Goal: Information Seeking & Learning: Learn about a topic

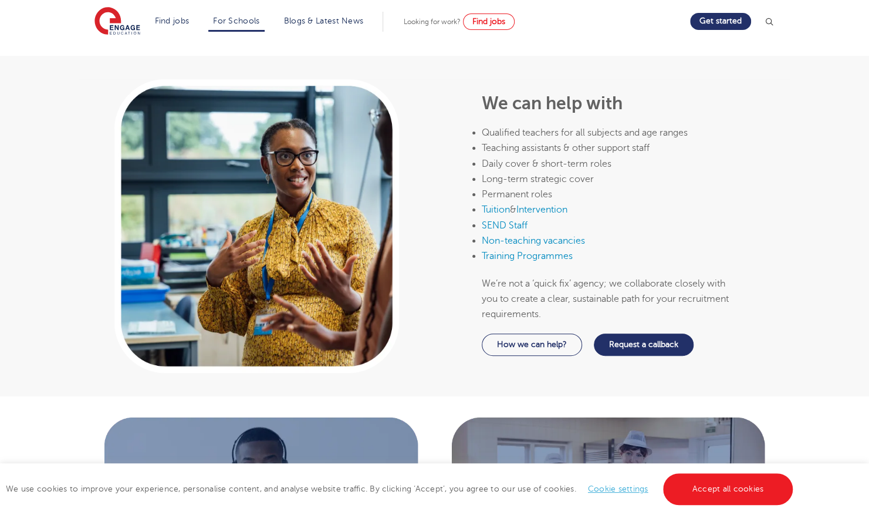
scroll to position [587, 0]
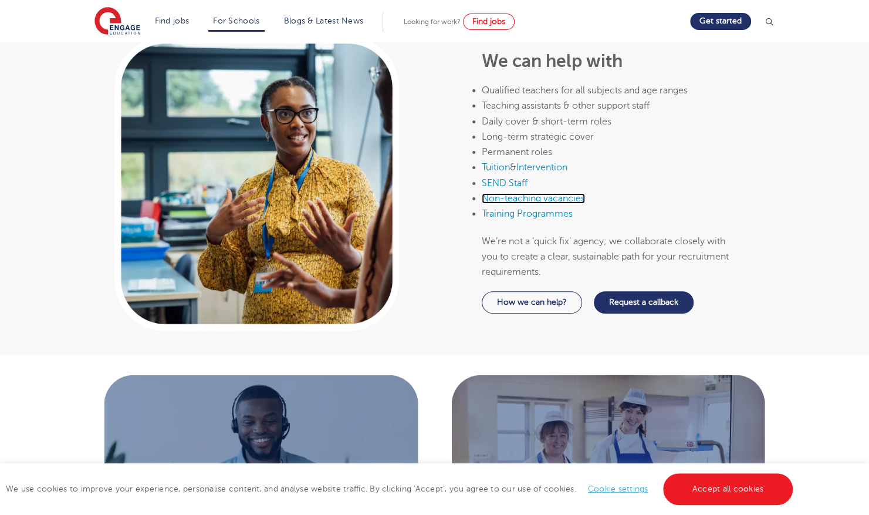
click at [553, 197] on link "Non-teaching vacancies" at bounding box center [533, 198] width 103 height 11
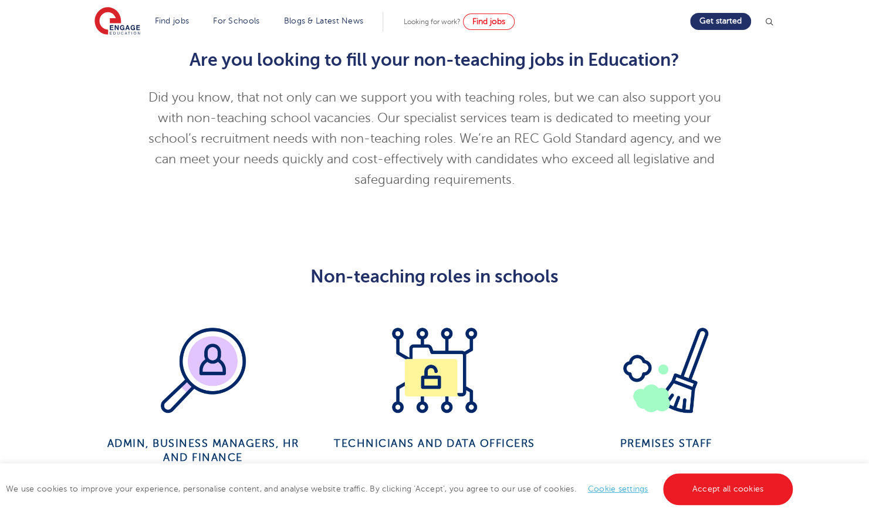
scroll to position [293, 0]
click at [741, 491] on link "Accept all cookies" at bounding box center [728, 489] width 130 height 32
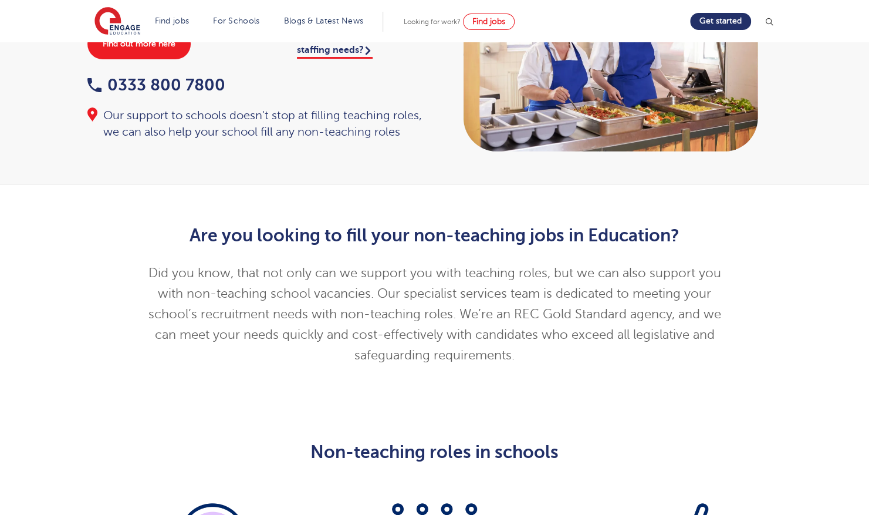
scroll to position [0, 0]
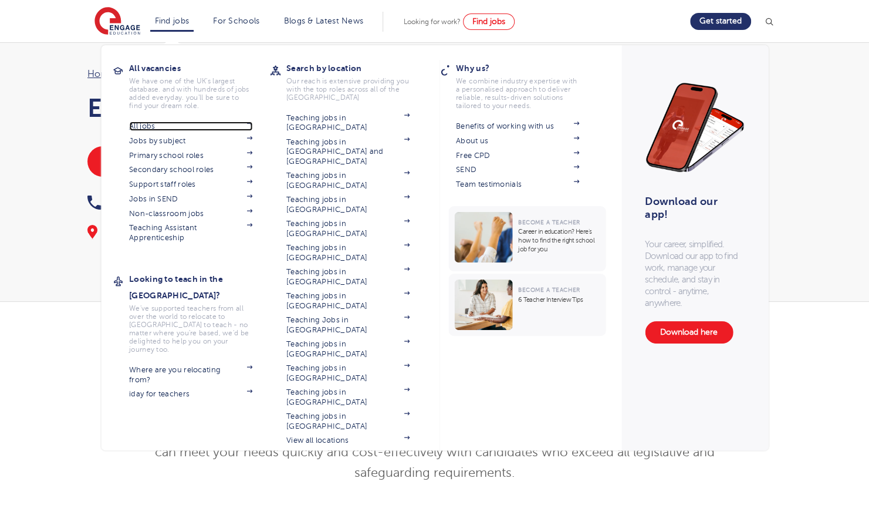
click at [154, 126] on link "All jobs" at bounding box center [190, 125] width 123 height 9
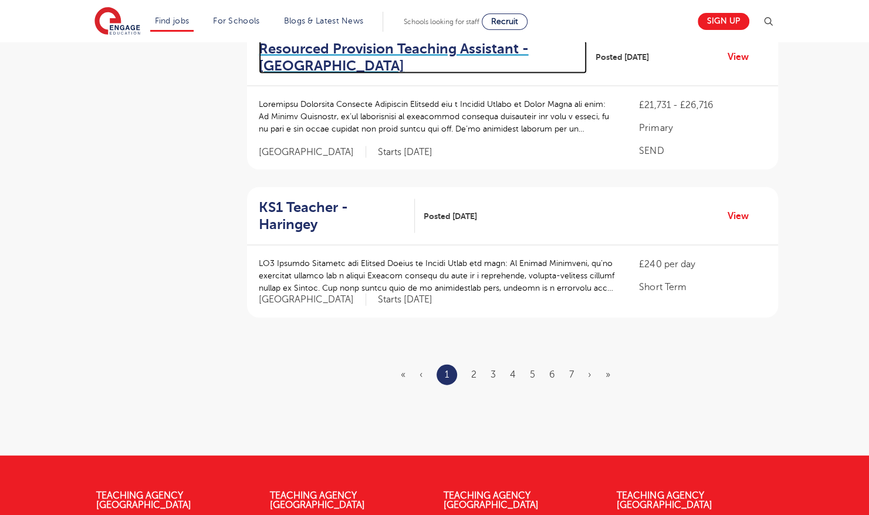
scroll to position [1408, 0]
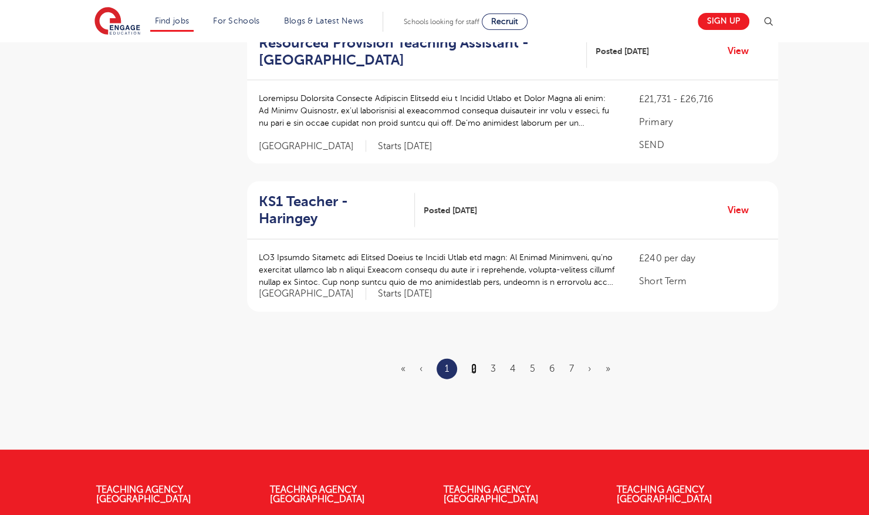
click at [475, 363] on link "2" at bounding box center [473, 368] width 5 height 11
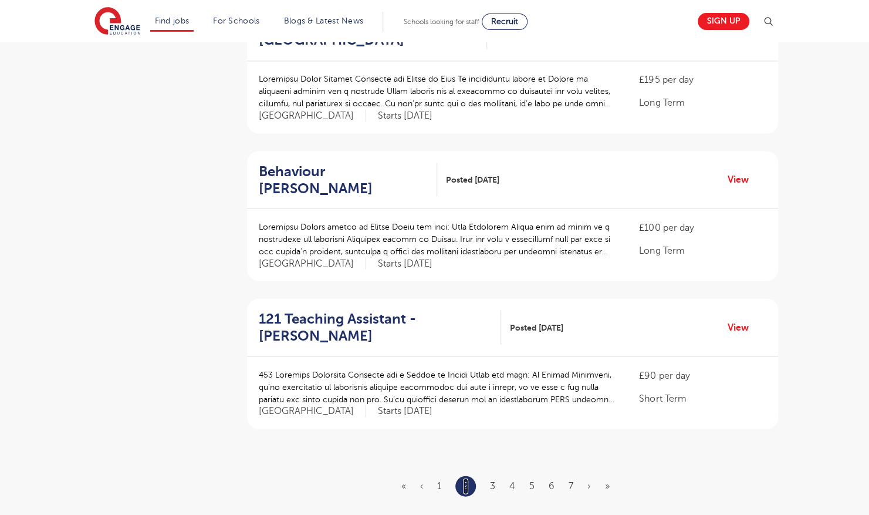
scroll to position [1232, 0]
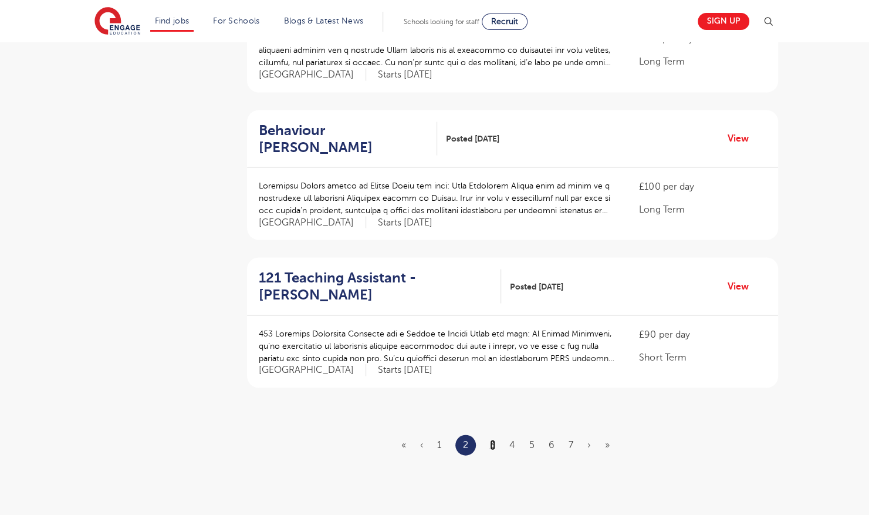
click at [492, 440] on link "3" at bounding box center [492, 444] width 5 height 11
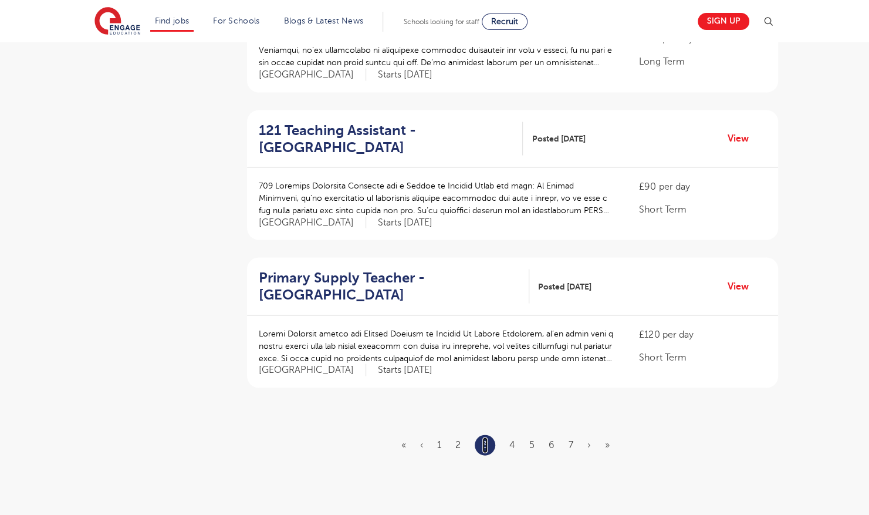
scroll to position [0, 0]
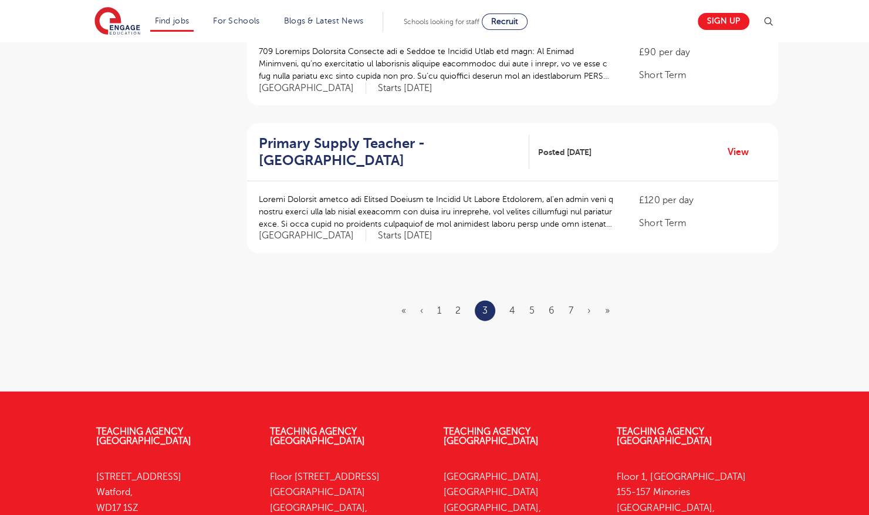
scroll to position [1408, 0]
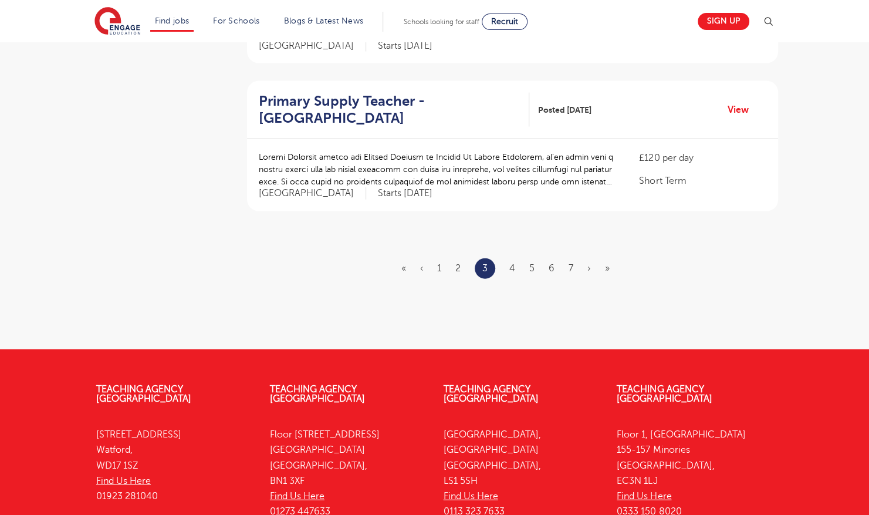
click at [515, 258] on ul "« ‹ 1 2 3 4 5 6 7 › »" at bounding box center [512, 268] width 222 height 21
click at [512, 263] on link "4" at bounding box center [512, 268] width 6 height 11
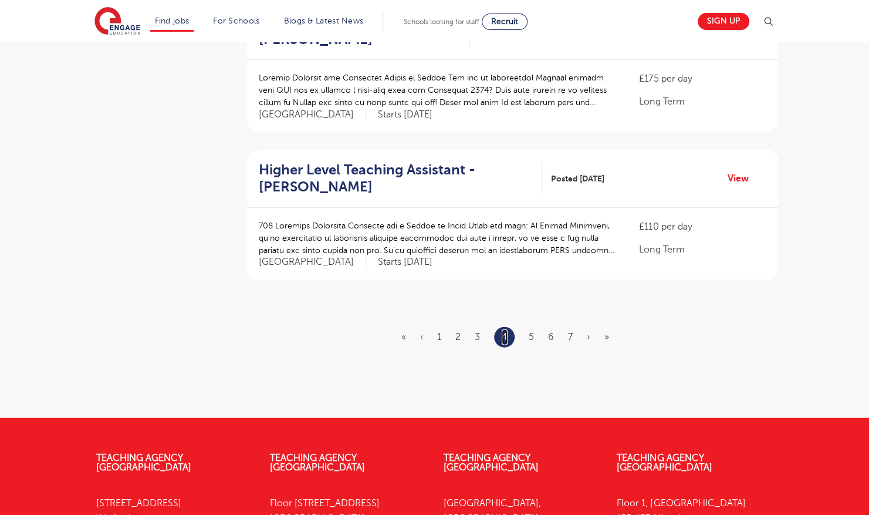
scroll to position [1350, 0]
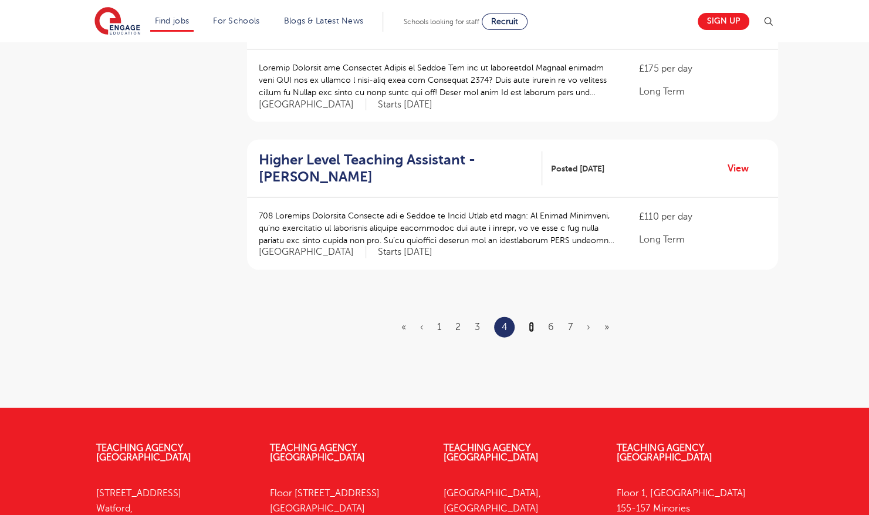
click at [532, 322] on link "5" at bounding box center [531, 327] width 5 height 11
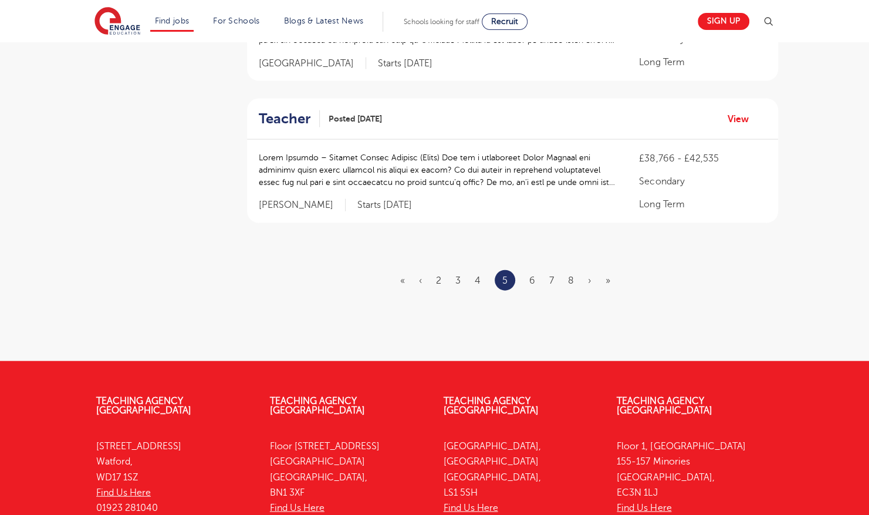
scroll to position [1408, 0]
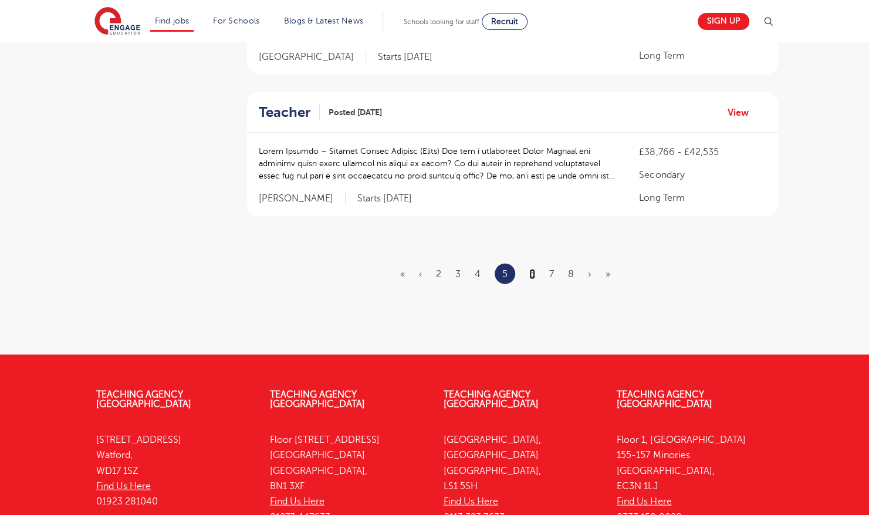
click at [529, 271] on link "6" at bounding box center [532, 274] width 6 height 11
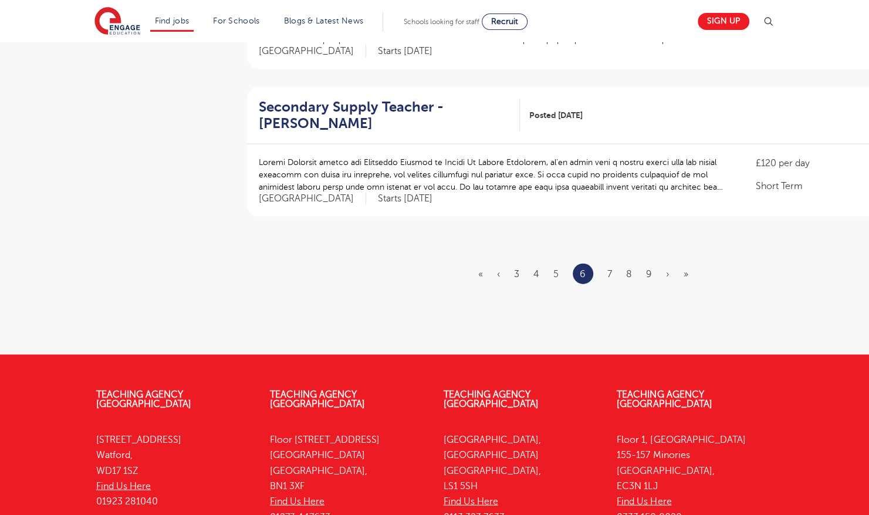
scroll to position [0, 0]
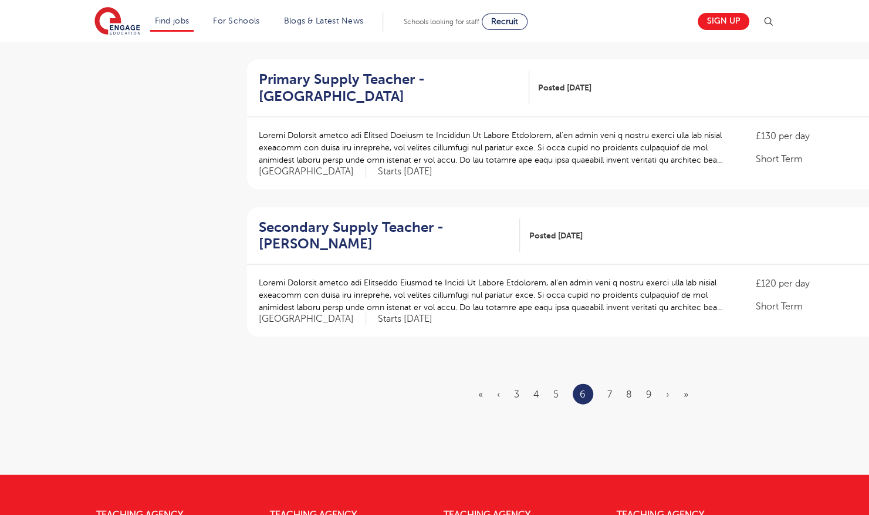
scroll to position [1291, 0]
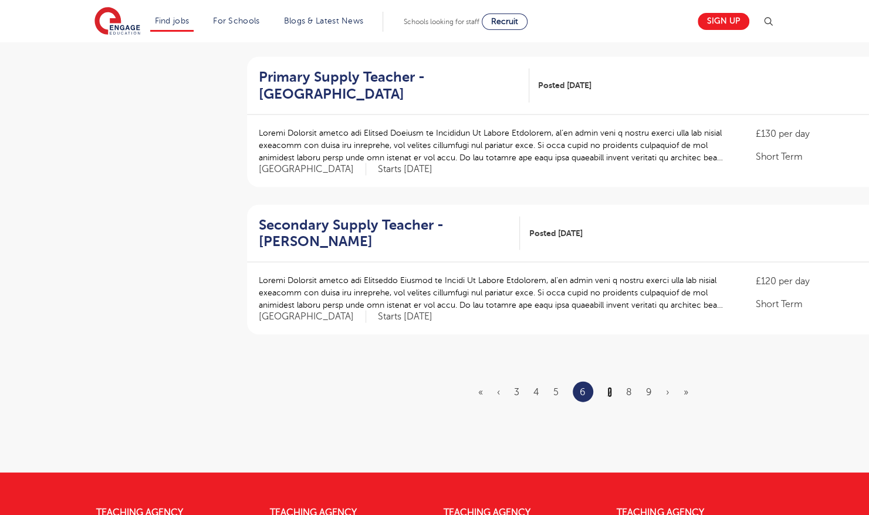
click at [609, 386] on link "7" at bounding box center [609, 391] width 5 height 11
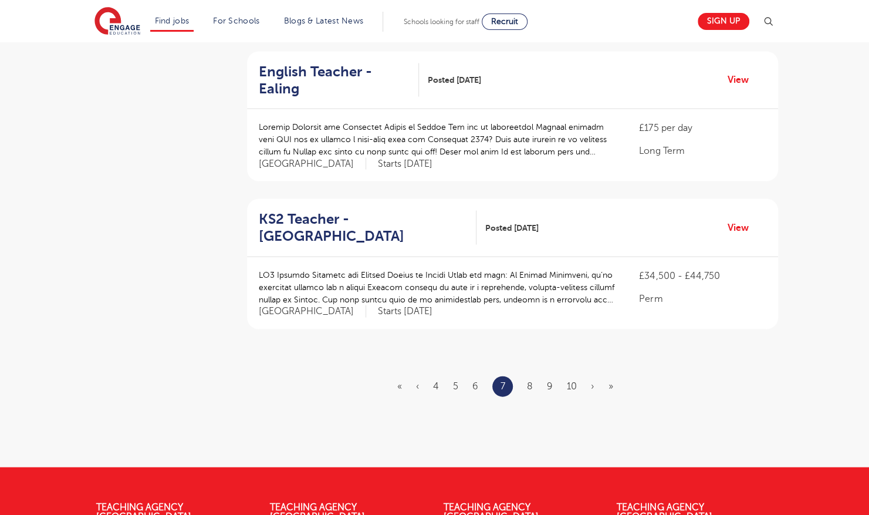
scroll to position [0, 0]
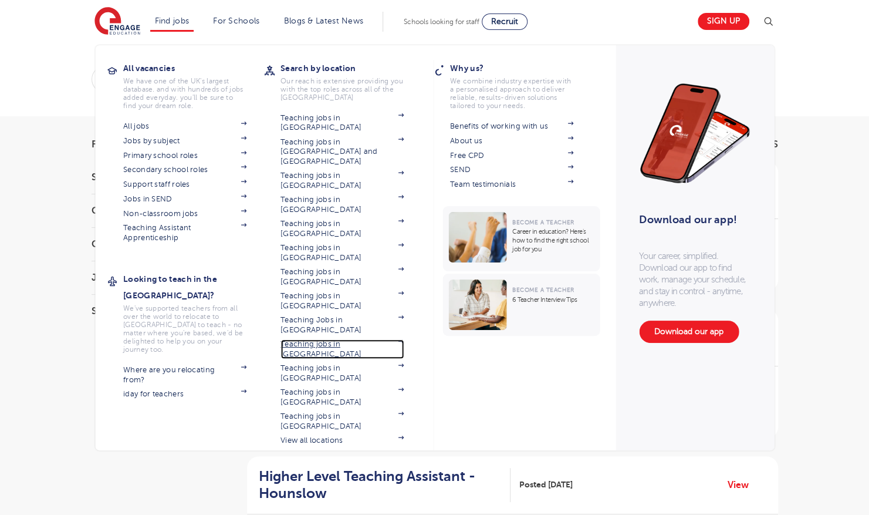
click at [340, 339] on link "Teaching jobs in [GEOGRAPHIC_DATA]" at bounding box center [342, 348] width 123 height 19
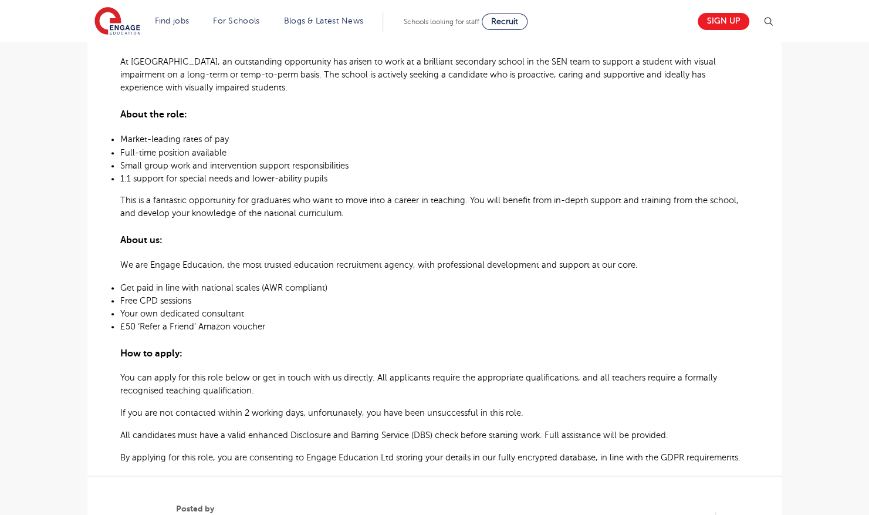
scroll to position [293, 0]
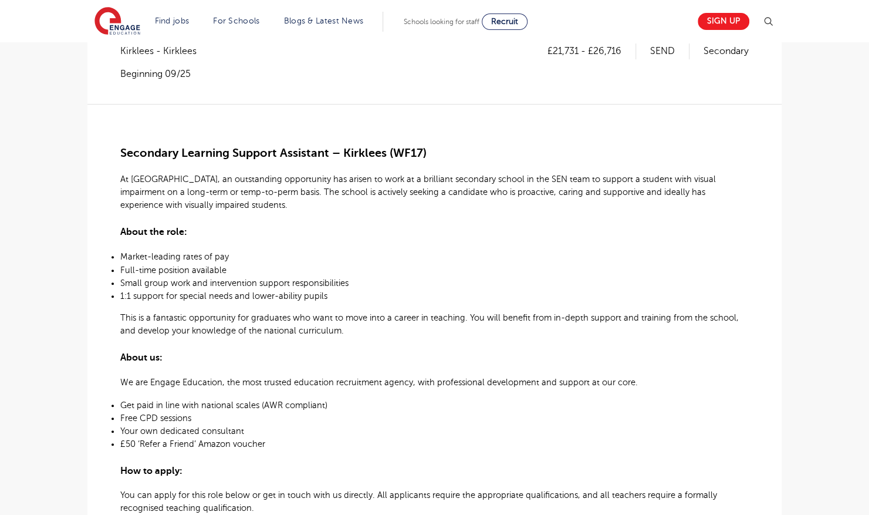
click at [402, 265] on p "Full-time position available" at bounding box center [434, 270] width 628 height 12
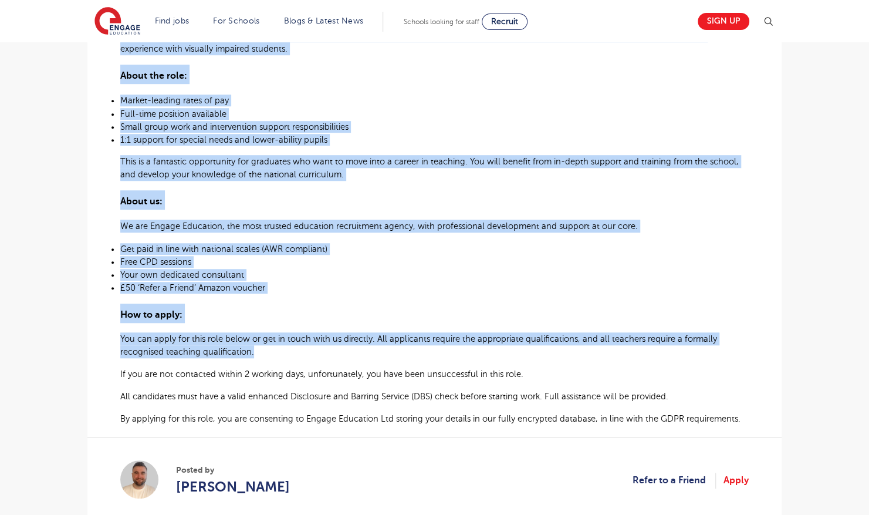
scroll to position [587, 0]
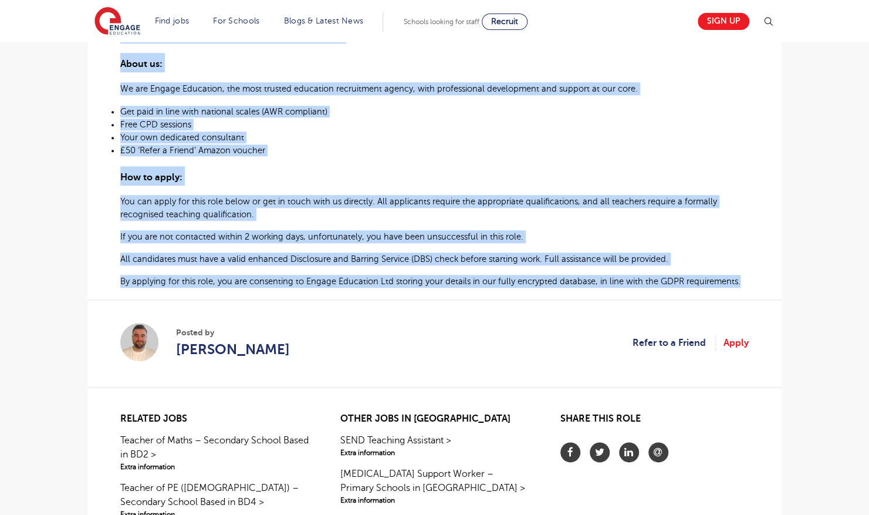
drag, startPoint x: 121, startPoint y: 122, endPoint x: 753, endPoint y: 276, distance: 651.0
click at [753, 276] on section "Learning Support Assistant (with visual impairment experience) – Required for S…" at bounding box center [434, 82] width 694 height 1035
copy section "Learning Support Assistant (with visual impairment experience) – Required for S…"
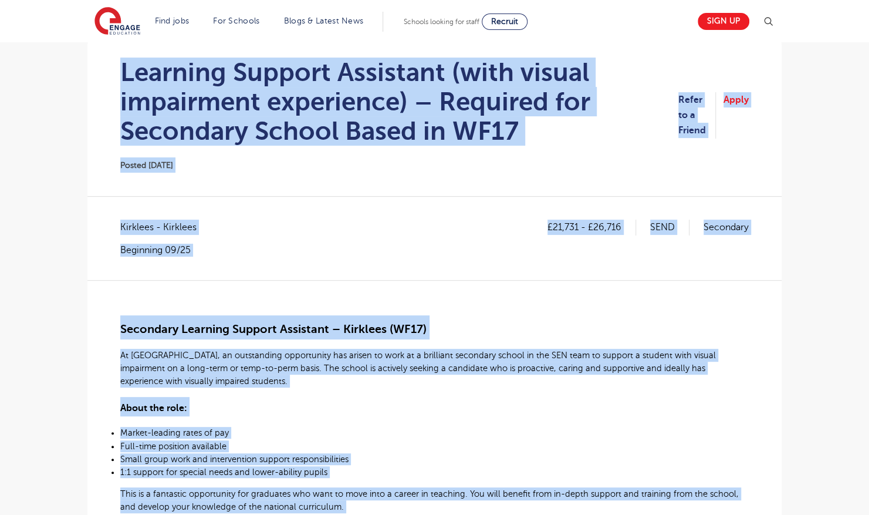
scroll to position [0, 0]
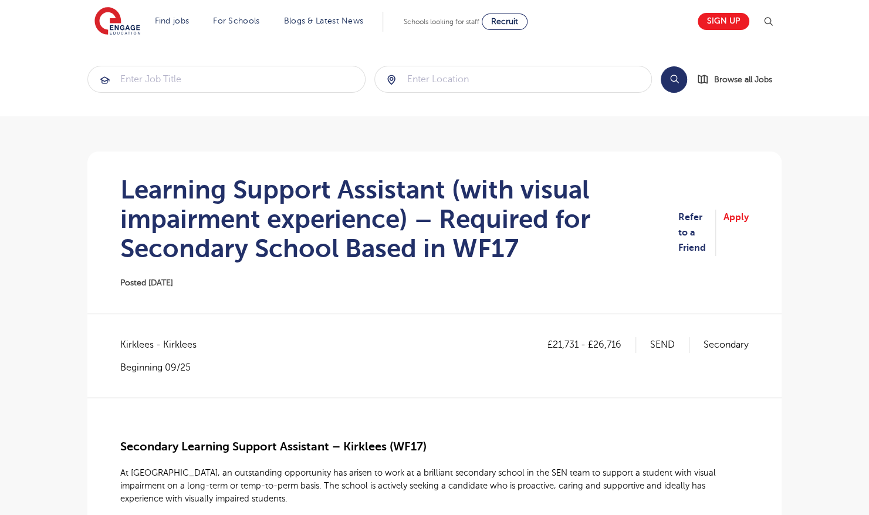
drag, startPoint x: 849, startPoint y: 64, endPoint x: 845, endPoint y: 49, distance: 15.8
click at [849, 64] on section "Search Browse all Jobs" at bounding box center [434, 79] width 869 height 74
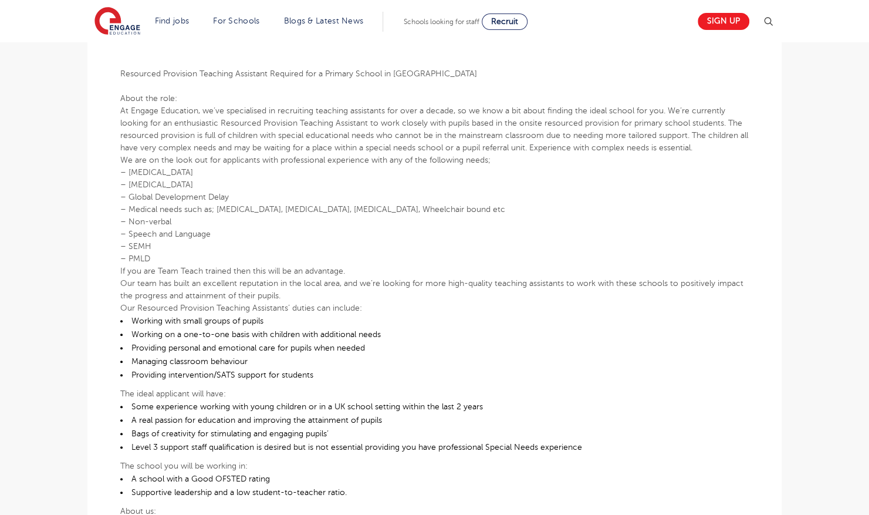
scroll to position [352, 0]
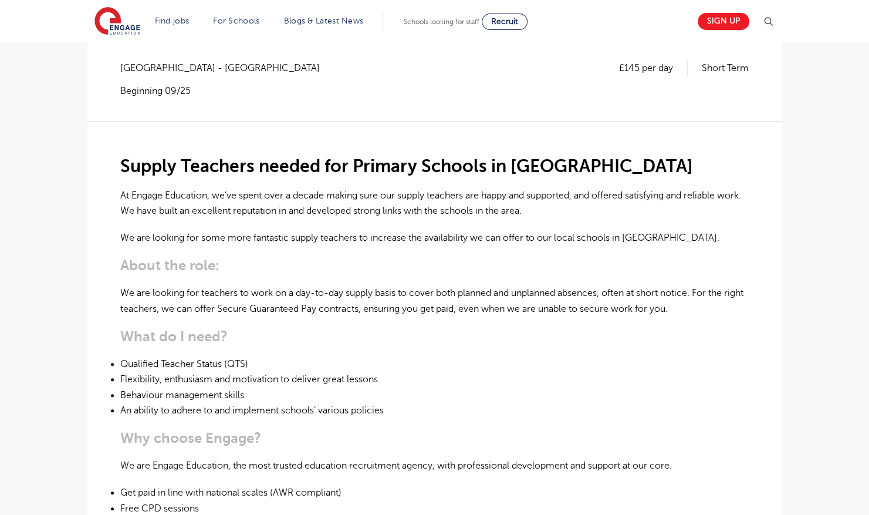
scroll to position [117, 0]
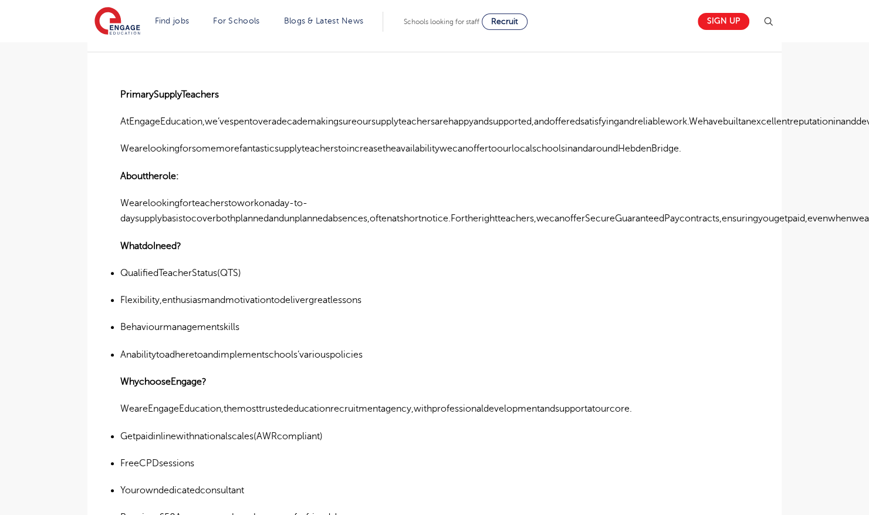
scroll to position [293, 0]
drag, startPoint x: 171, startPoint y: 272, endPoint x: 220, endPoint y: 275, distance: 48.8
click at [220, 275] on p "QualifiedTeacherStatus(QTS)" at bounding box center [434, 272] width 628 height 15
drag, startPoint x: 220, startPoint y: 275, endPoint x: 227, endPoint y: 298, distance: 23.8
click at [227, 298] on p "Flexibility,enthusiasmandmotivationtodelivergreatlessons" at bounding box center [434, 299] width 628 height 15
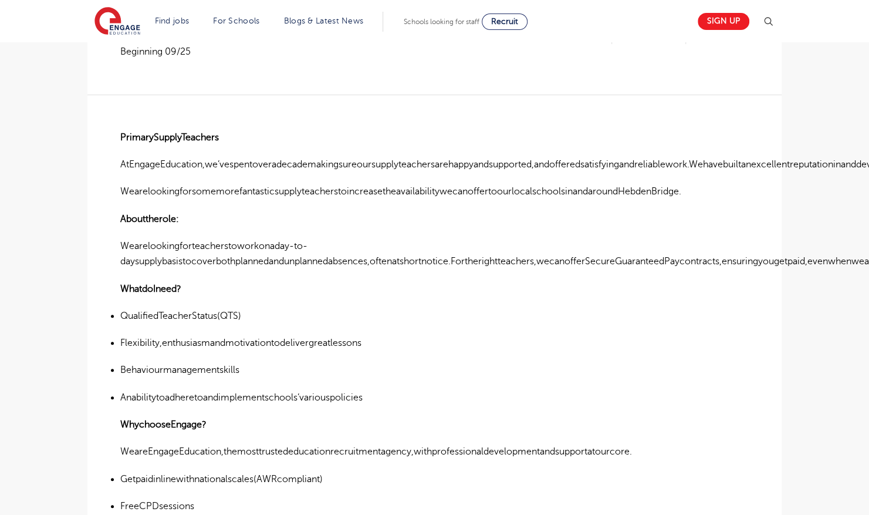
scroll to position [235, 0]
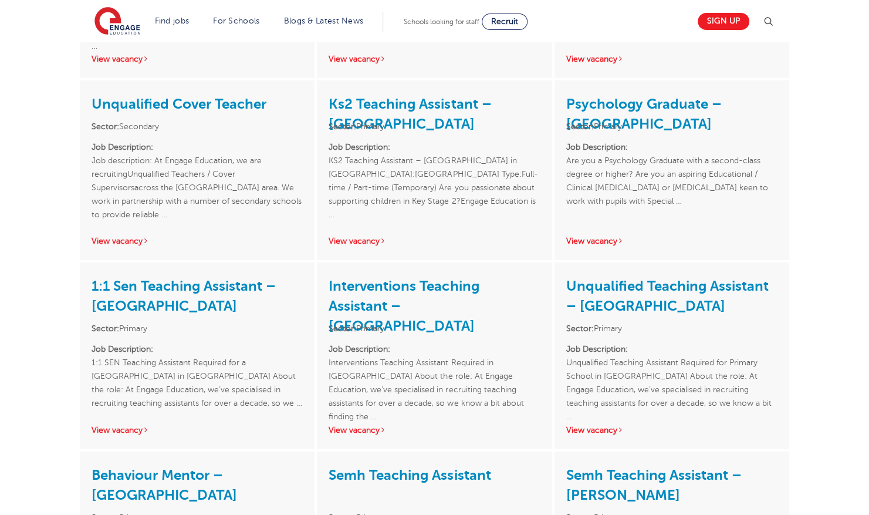
scroll to position [1643, 0]
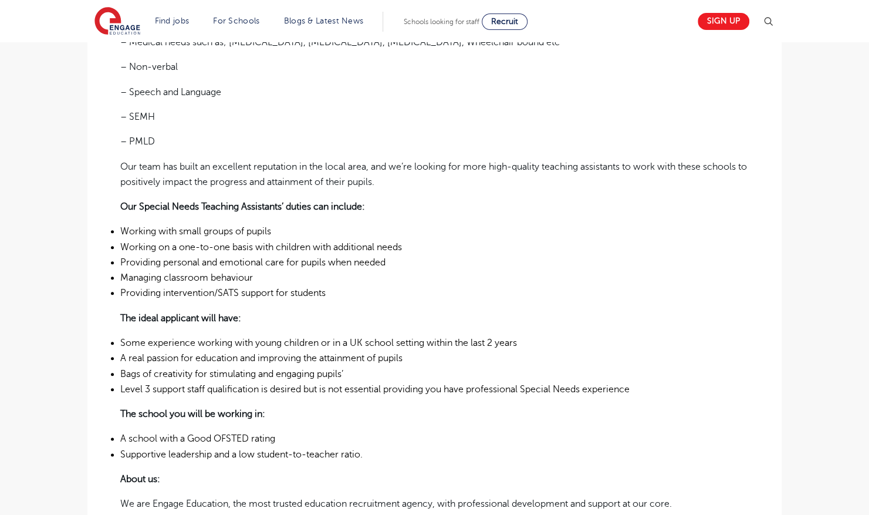
scroll to position [528, 0]
